Goal: Check status: Check status

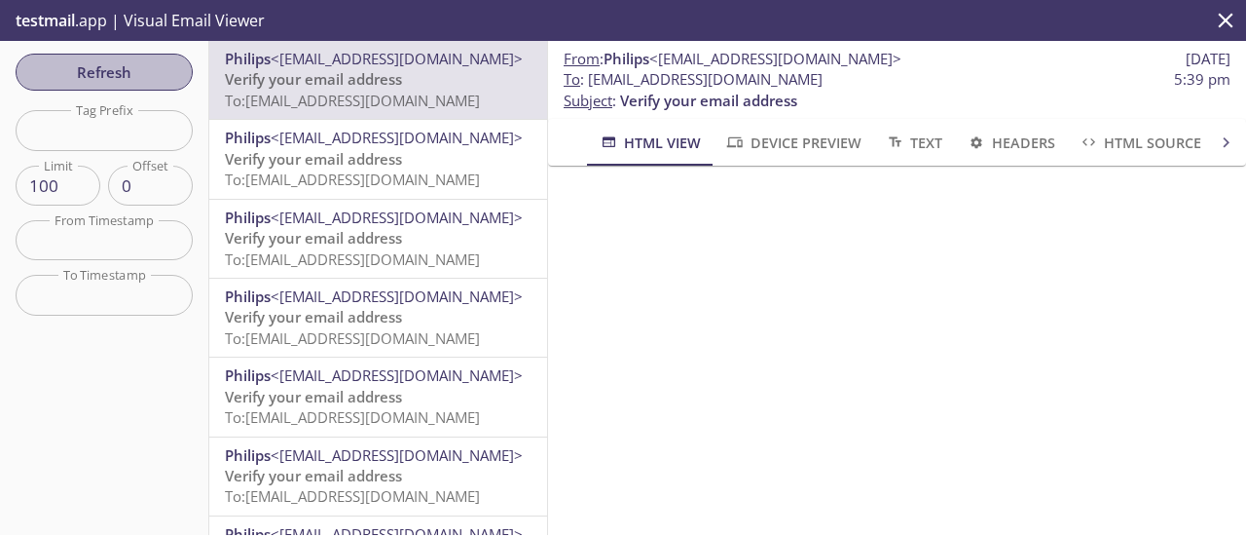
click at [160, 59] on span "Refresh" at bounding box center [104, 71] width 146 height 25
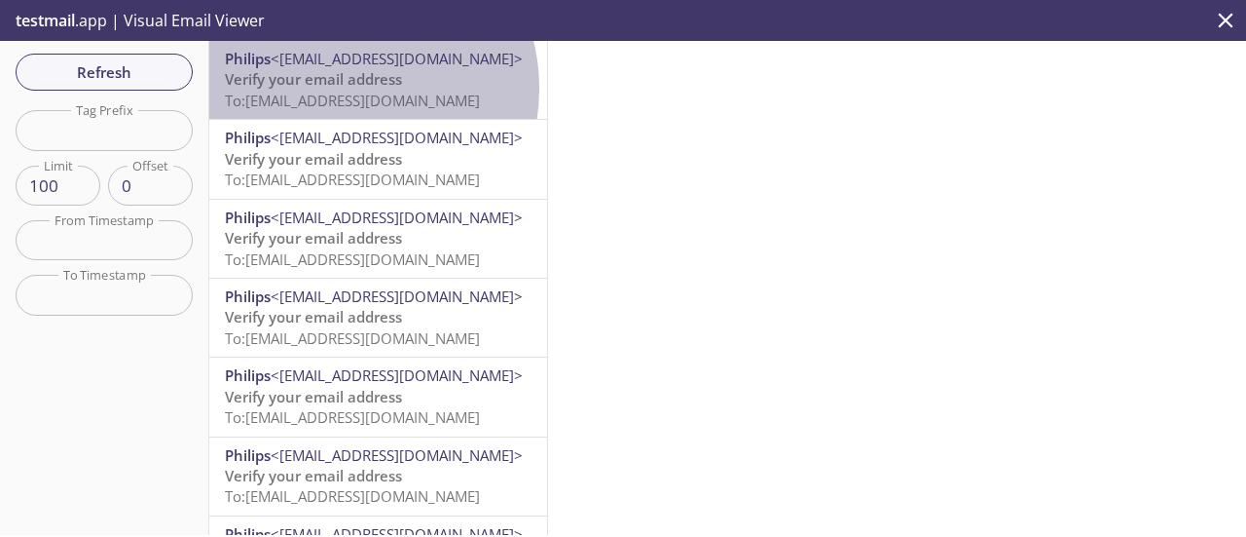
click at [337, 89] on span "Verify your email address" at bounding box center [313, 78] width 177 height 19
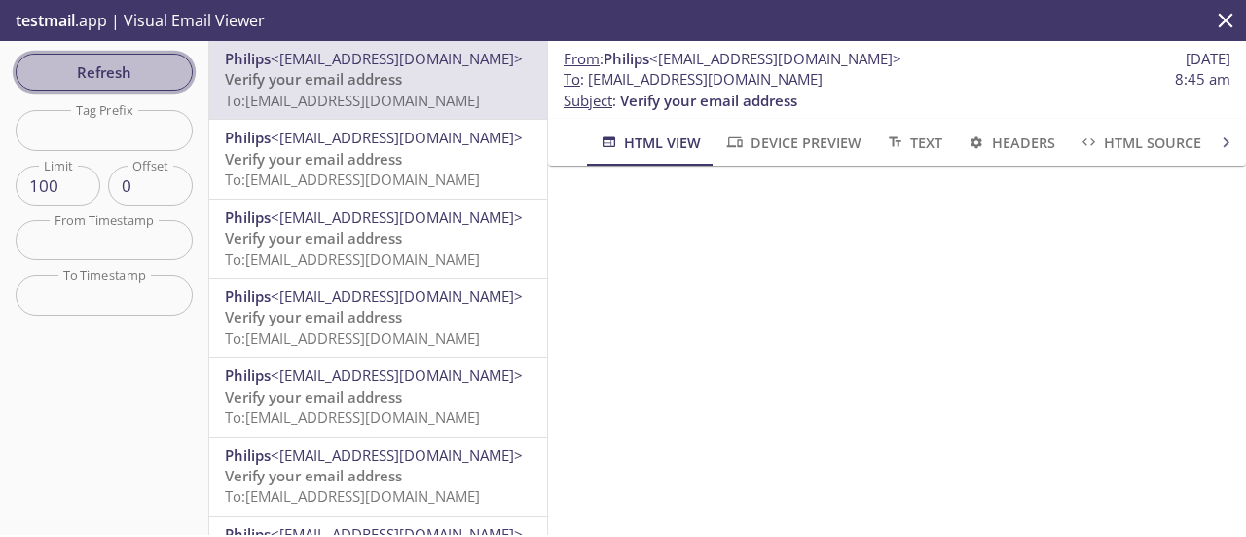
click at [39, 60] on span "Refresh" at bounding box center [104, 71] width 146 height 25
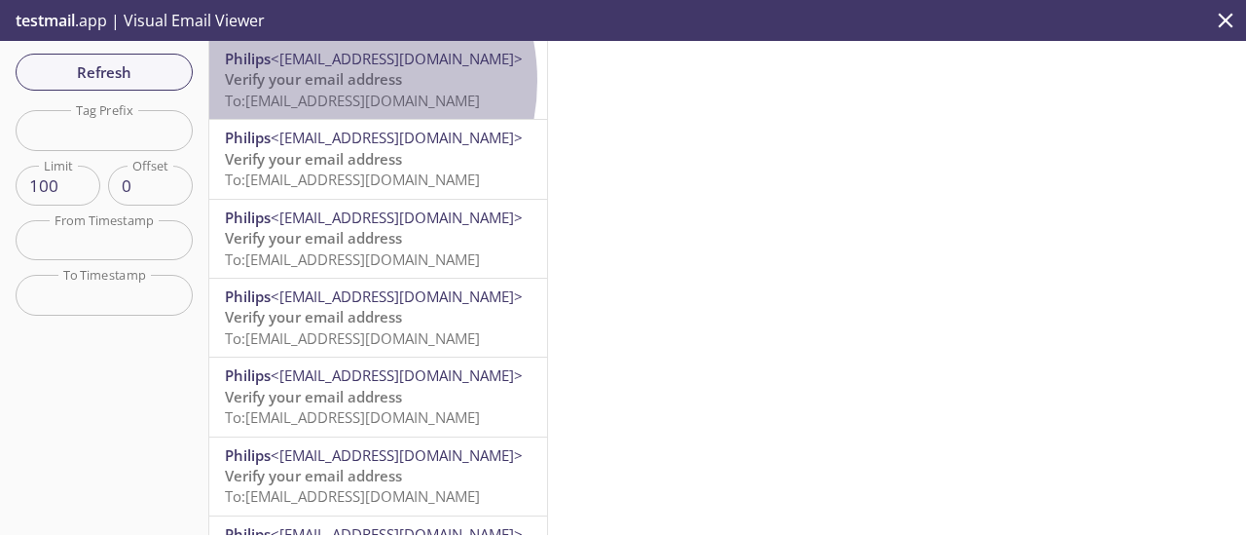
click at [322, 81] on span "Verify your email address" at bounding box center [313, 78] width 177 height 19
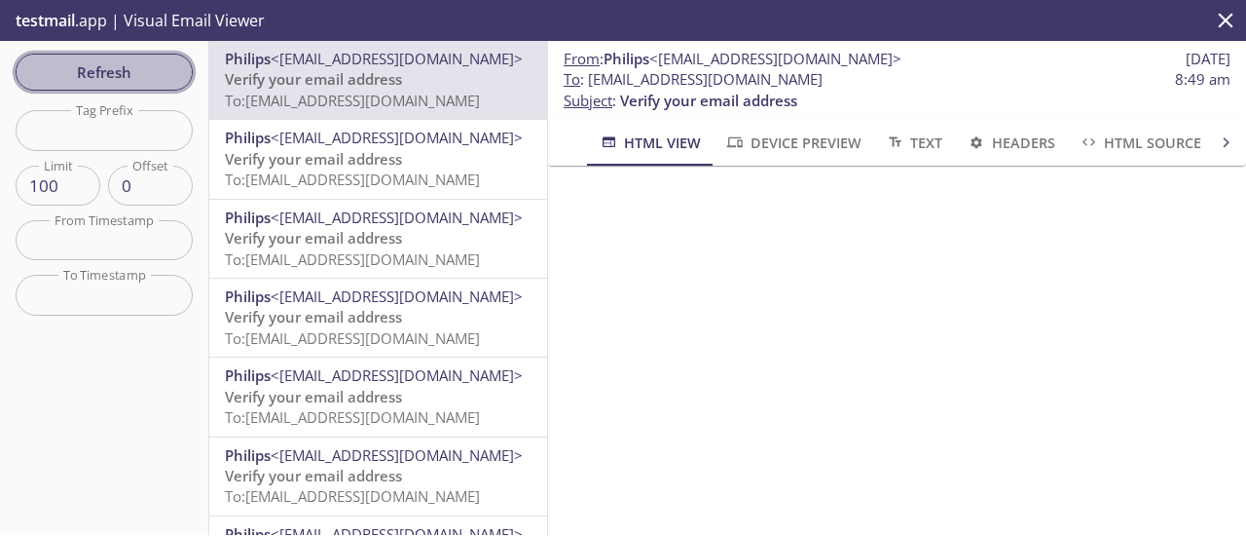
click at [126, 73] on span "Refresh" at bounding box center [104, 71] width 146 height 25
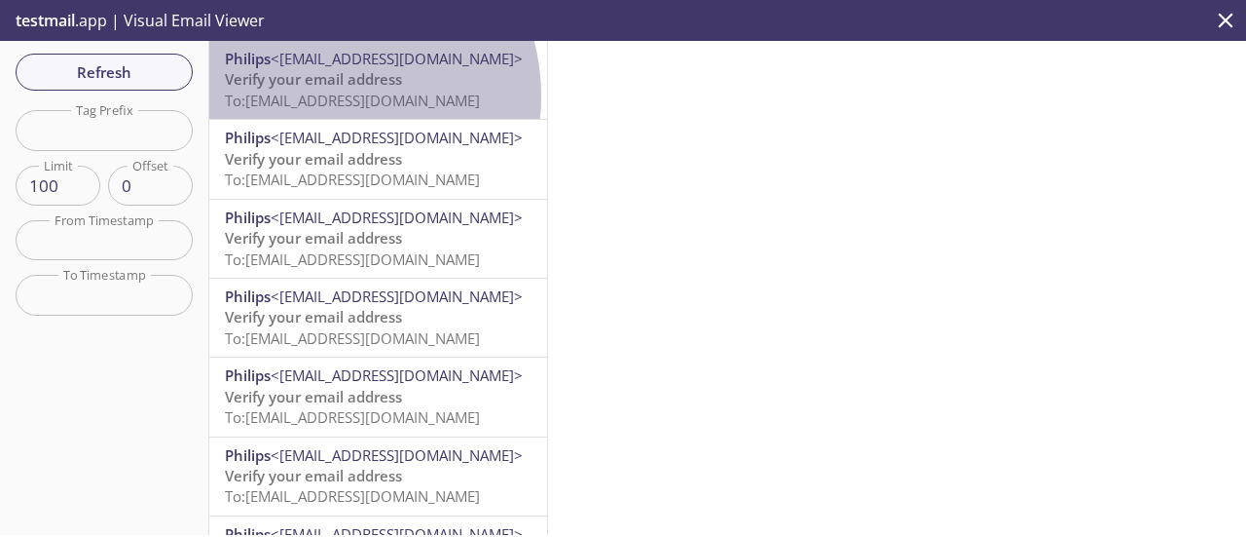
click at [323, 96] on span "To: [EMAIL_ADDRESS][DOMAIN_NAME]" at bounding box center [352, 100] width 255 height 19
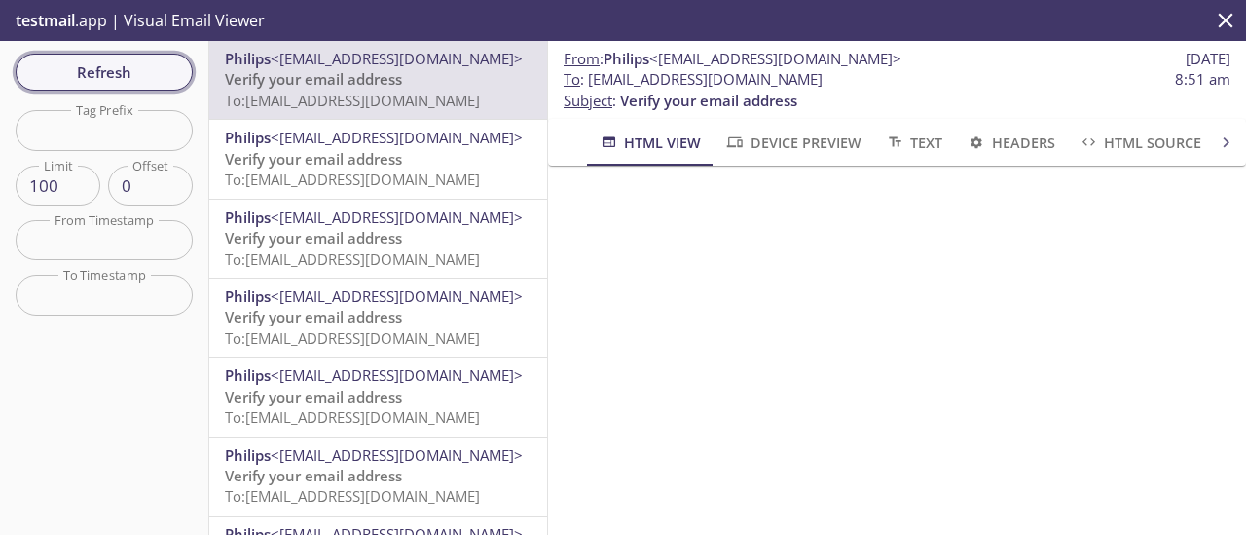
click at [134, 73] on span "Refresh" at bounding box center [104, 71] width 146 height 25
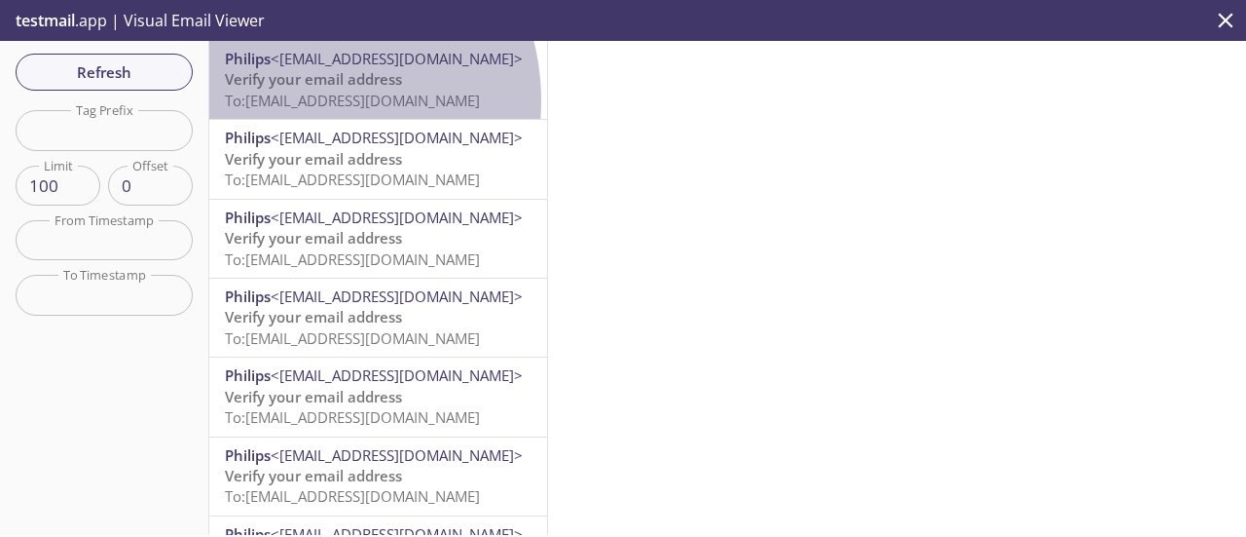
click at [302, 100] on span "To: [EMAIL_ADDRESS][DOMAIN_NAME]" at bounding box center [352, 100] width 255 height 19
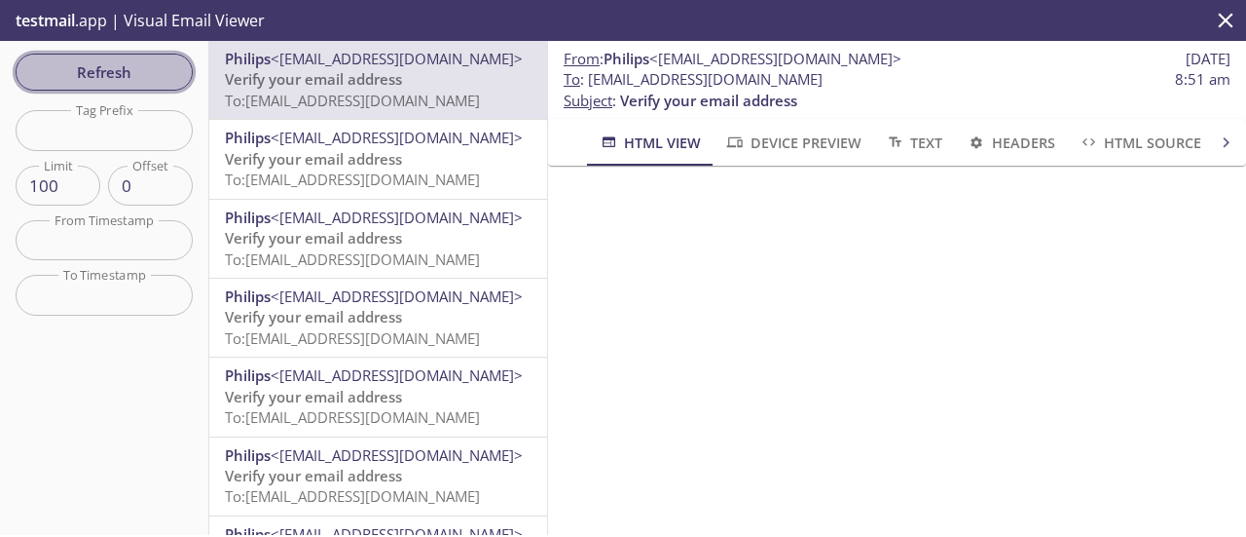
click at [118, 82] on span "Refresh" at bounding box center [104, 71] width 146 height 25
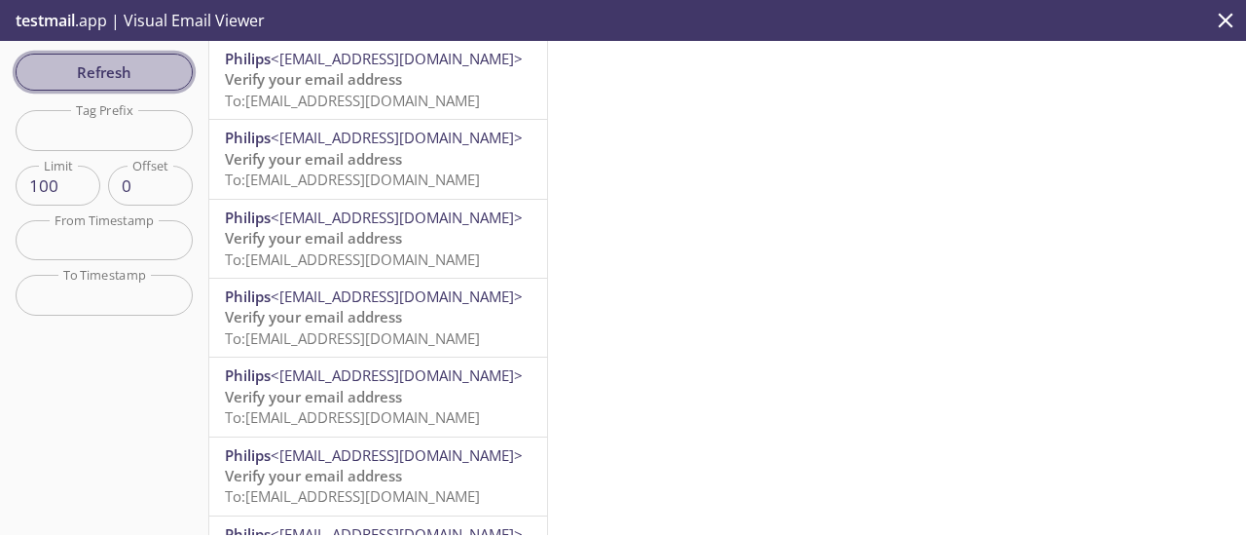
click at [56, 67] on span "Refresh" at bounding box center [104, 71] width 146 height 25
click at [139, 70] on span "Refresh" at bounding box center [104, 71] width 146 height 25
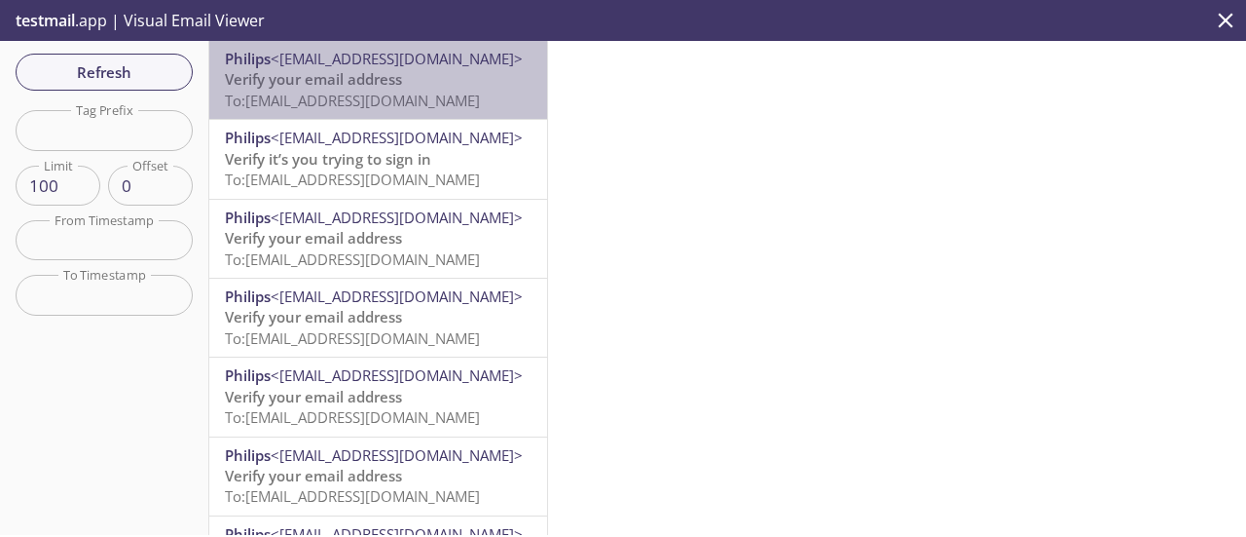
click at [405, 83] on p "Verify your email address To: [EMAIL_ADDRESS][DOMAIN_NAME]" at bounding box center [378, 90] width 307 height 42
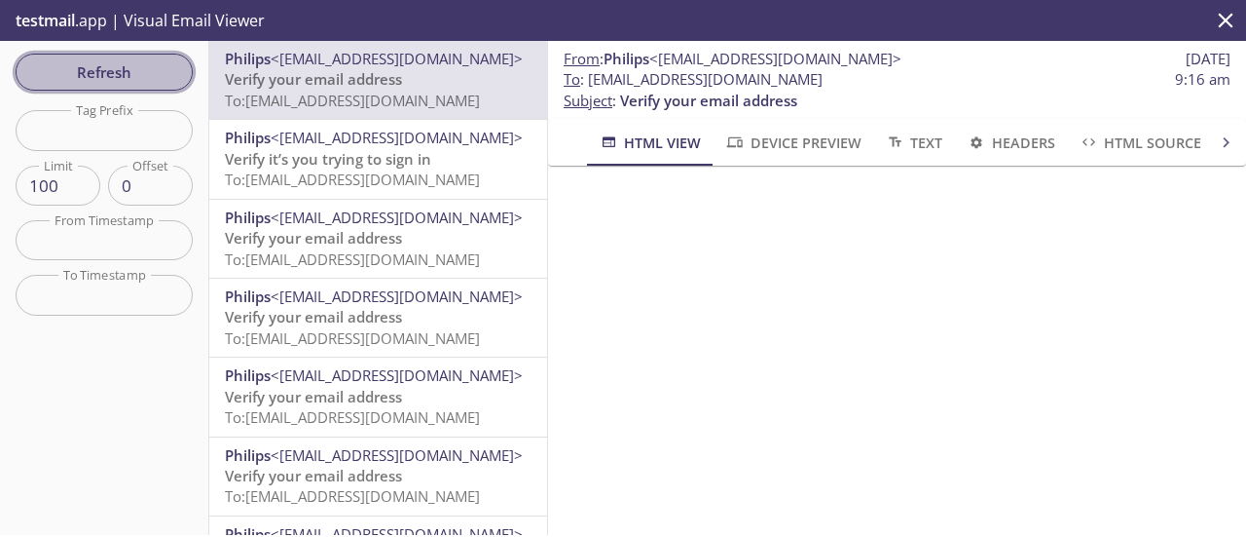
click at [166, 74] on span "Refresh" at bounding box center [104, 71] width 146 height 25
